Goal: Find specific page/section: Find specific page/section

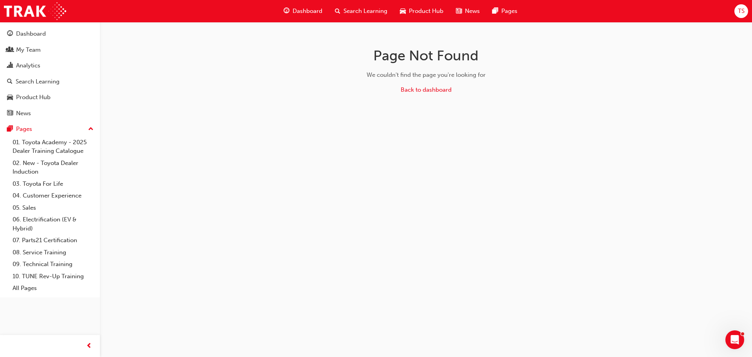
click at [306, 11] on span "Dashboard" at bounding box center [308, 11] width 30 height 9
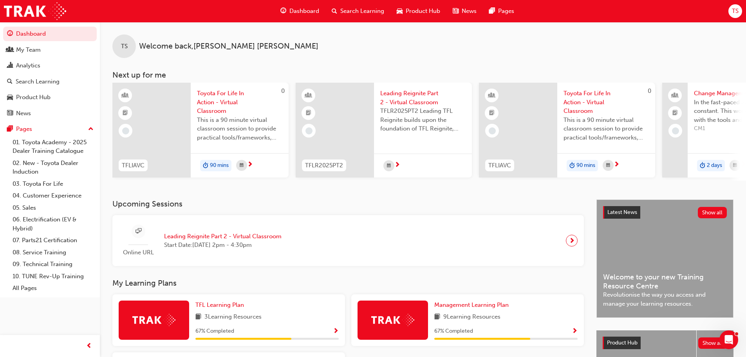
click at [347, 7] on span "Search Learning" at bounding box center [362, 11] width 44 height 9
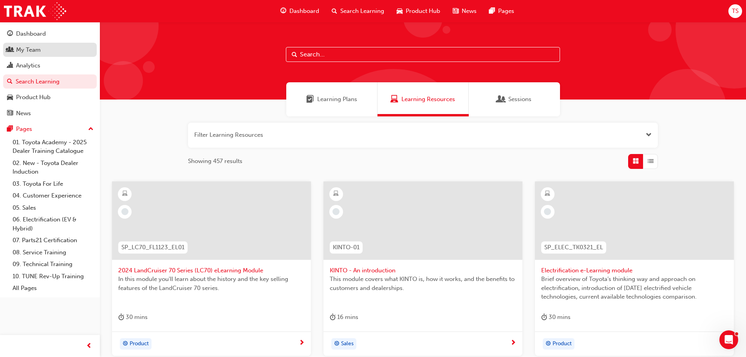
click at [43, 54] on div "My Team" at bounding box center [50, 50] width 86 height 10
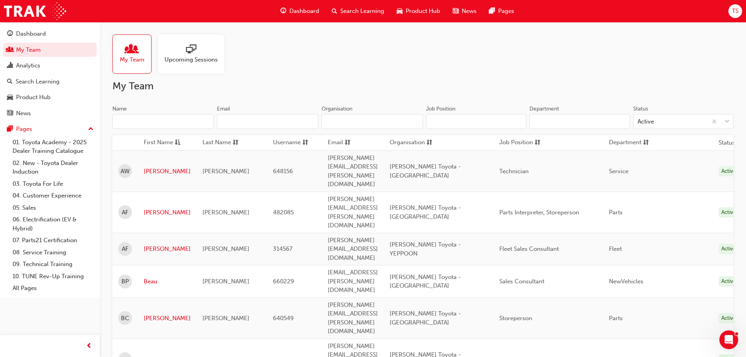
click at [153, 121] on input "Name" at bounding box center [162, 121] width 101 height 15
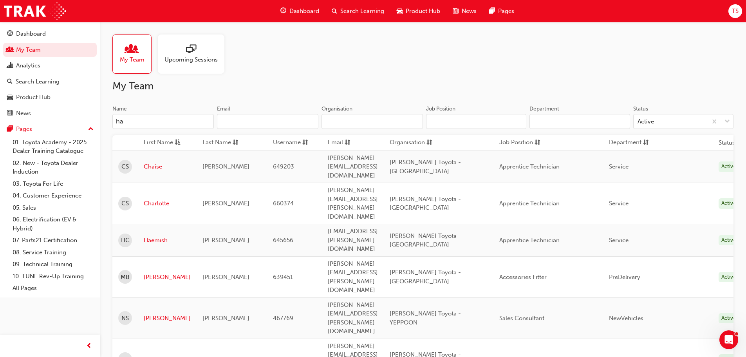
type input "h"
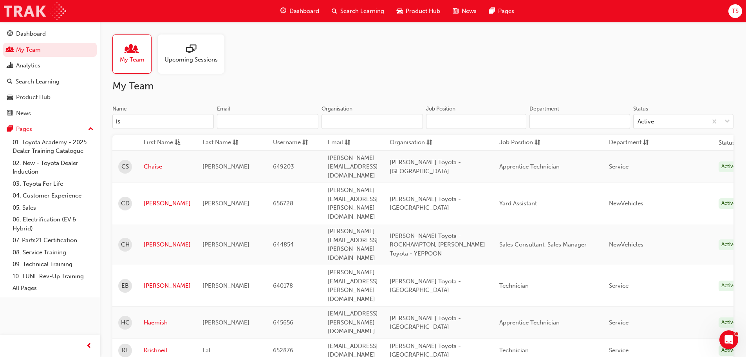
type input "i"
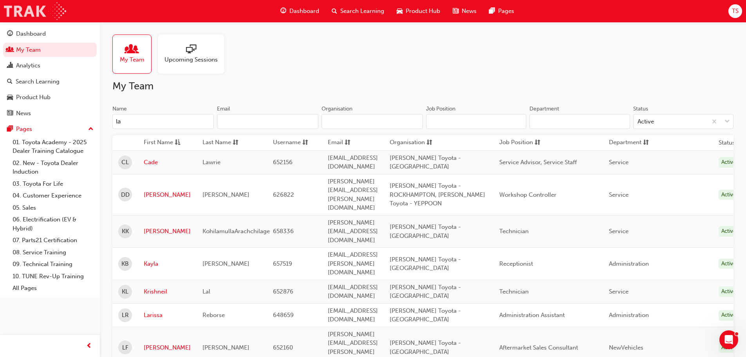
type input "l"
type input "la"
